Goal: Transaction & Acquisition: Download file/media

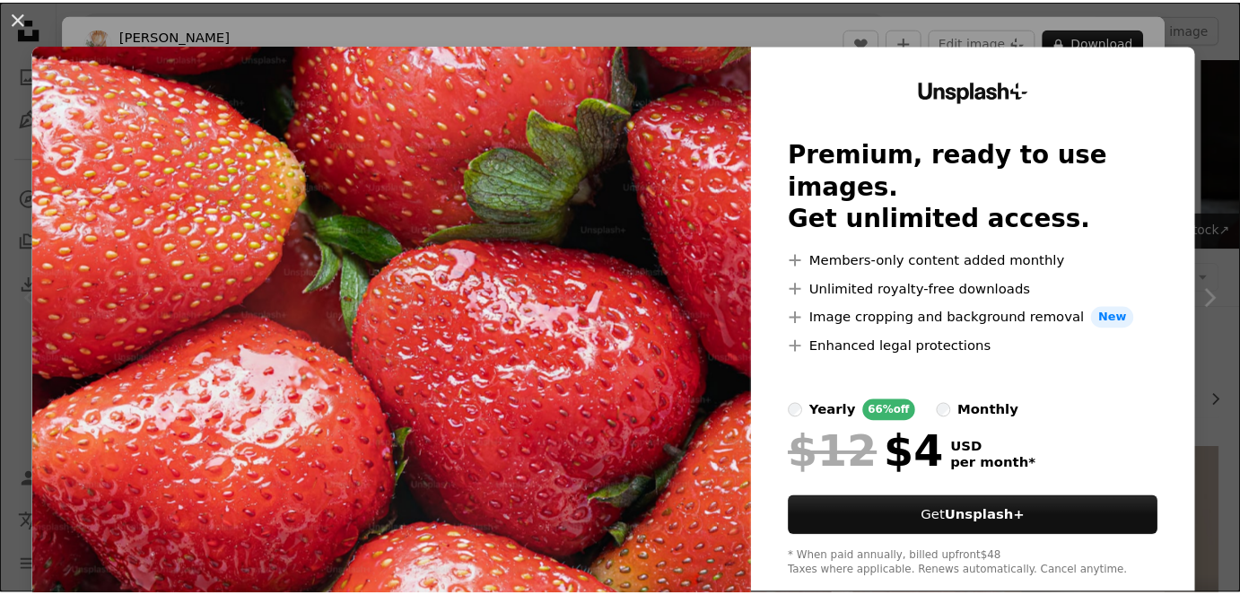
scroll to position [326, 0]
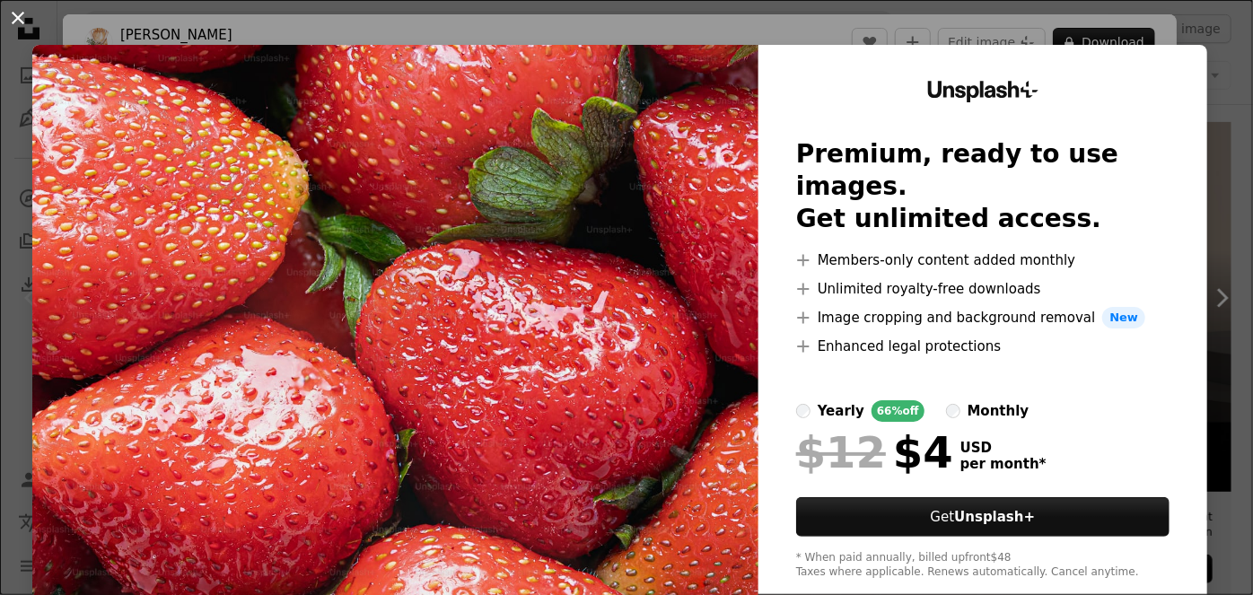
click at [20, 13] on button "An X shape" at bounding box center [18, 18] width 22 height 22
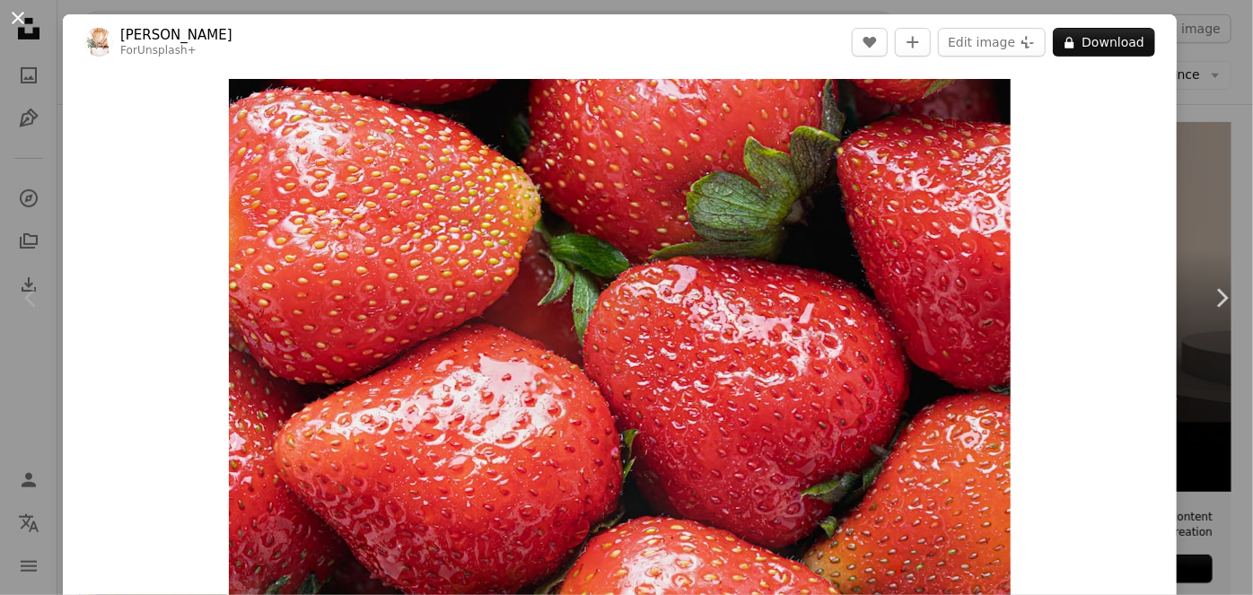
click at [19, 22] on button "An X shape" at bounding box center [18, 18] width 22 height 22
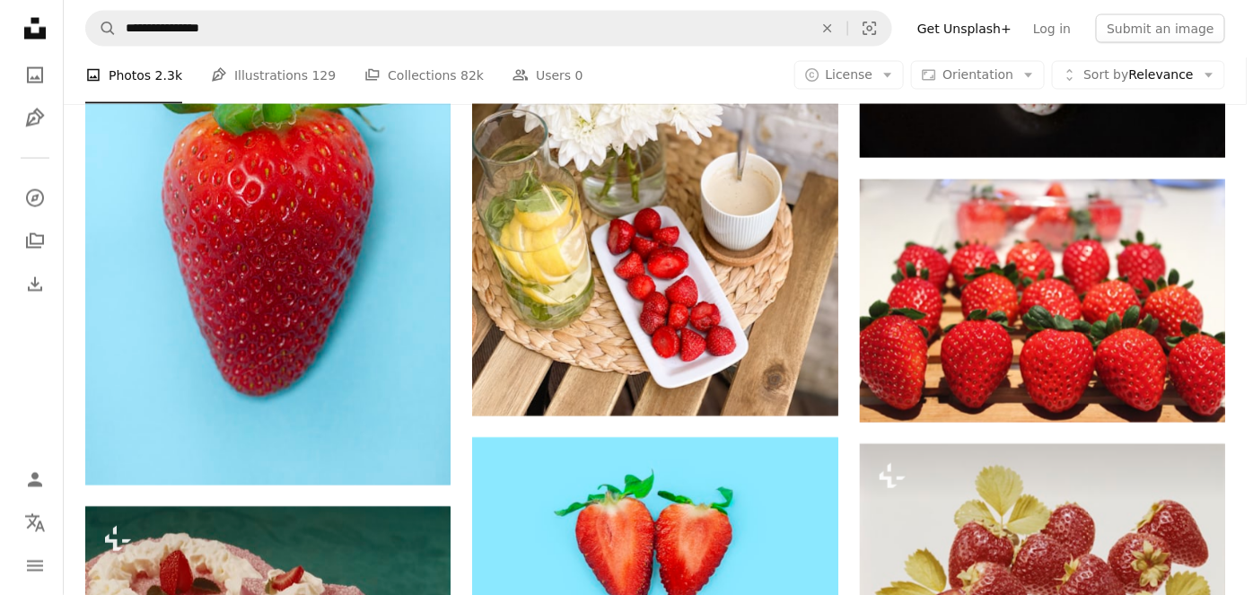
scroll to position [1060, 0]
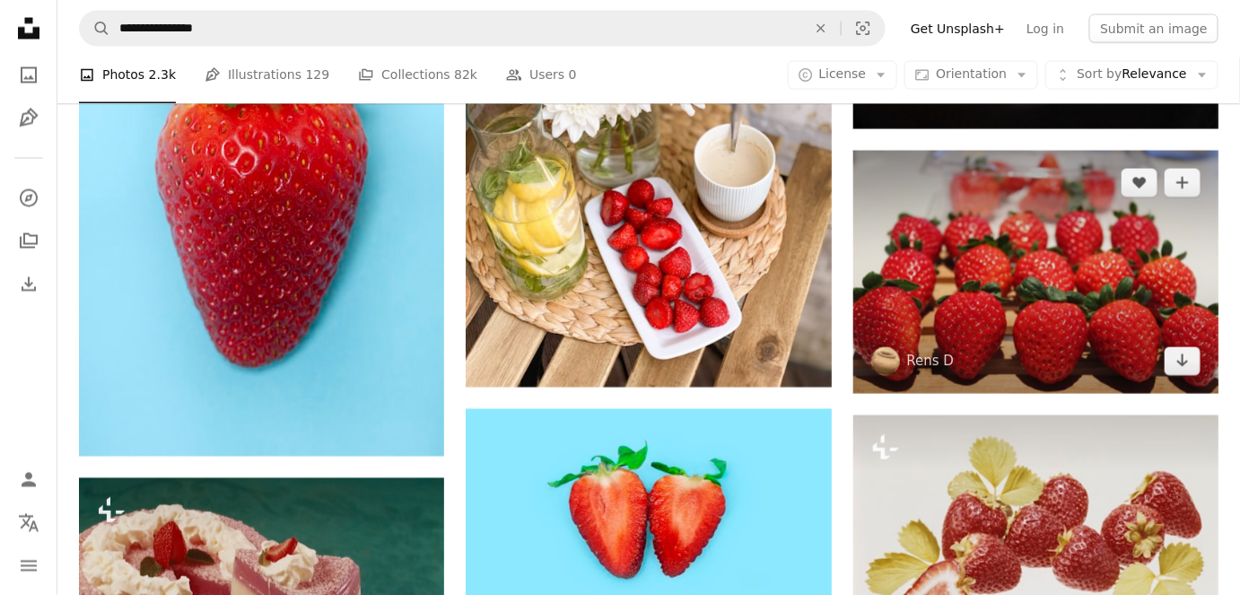
click at [1163, 237] on img at bounding box center [1035, 272] width 365 height 243
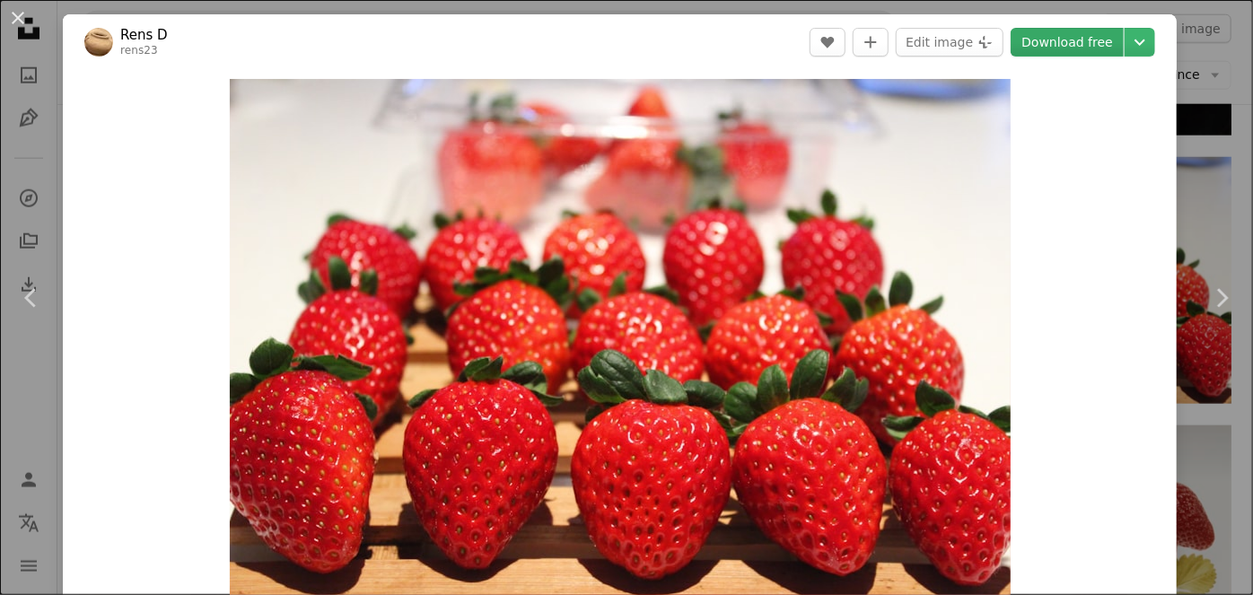
click at [1062, 36] on link "Download free" at bounding box center [1066, 42] width 113 height 29
